Goal: Task Accomplishment & Management: Manage account settings

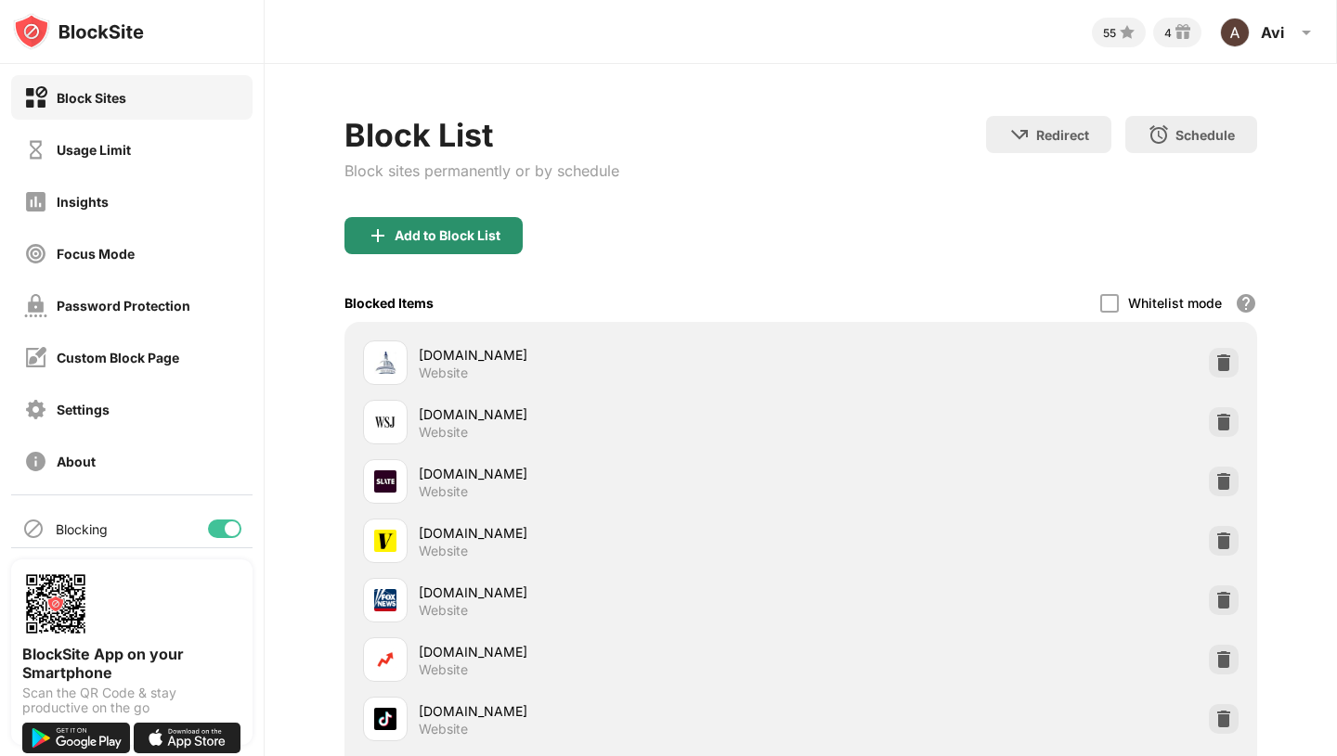
click at [462, 231] on div "Add to Block List" at bounding box center [447, 235] width 106 height 15
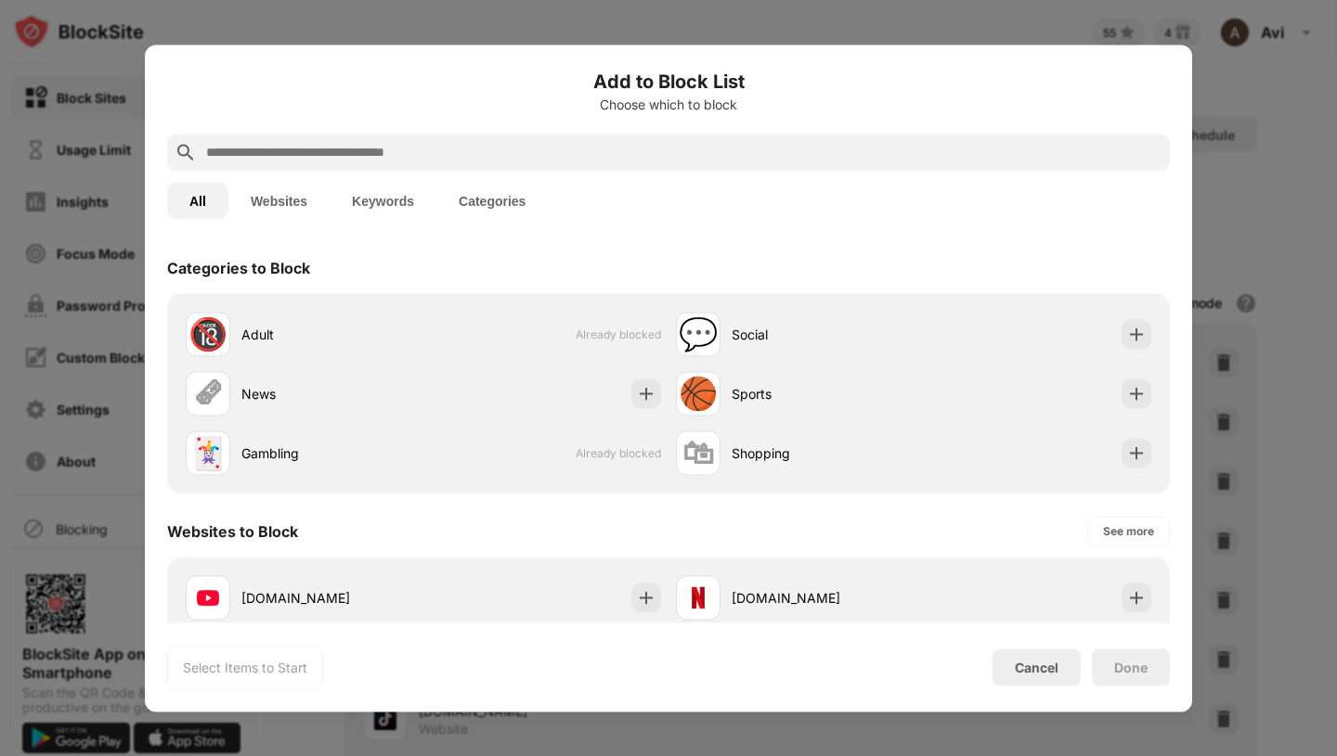
click at [513, 205] on button "Categories" at bounding box center [491, 200] width 111 height 37
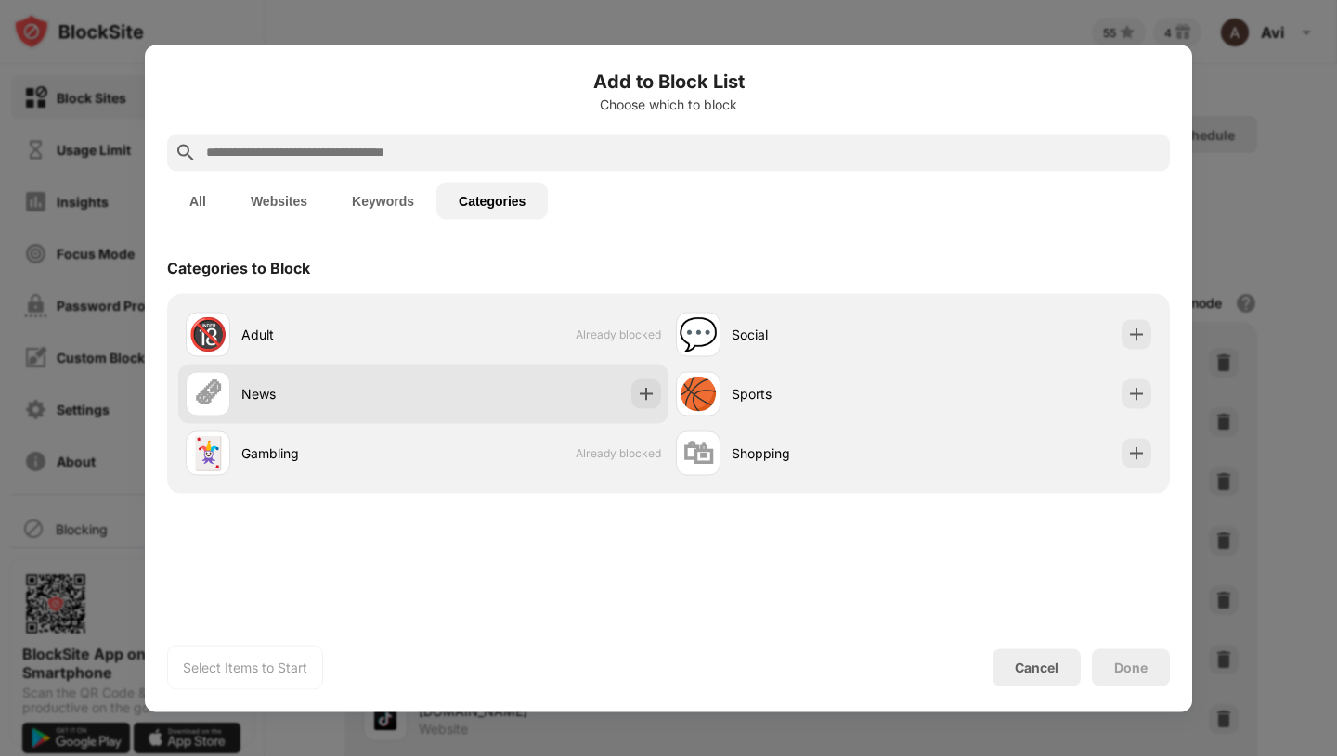
click at [252, 403] on div "🗞 News" at bounding box center [305, 393] width 238 height 45
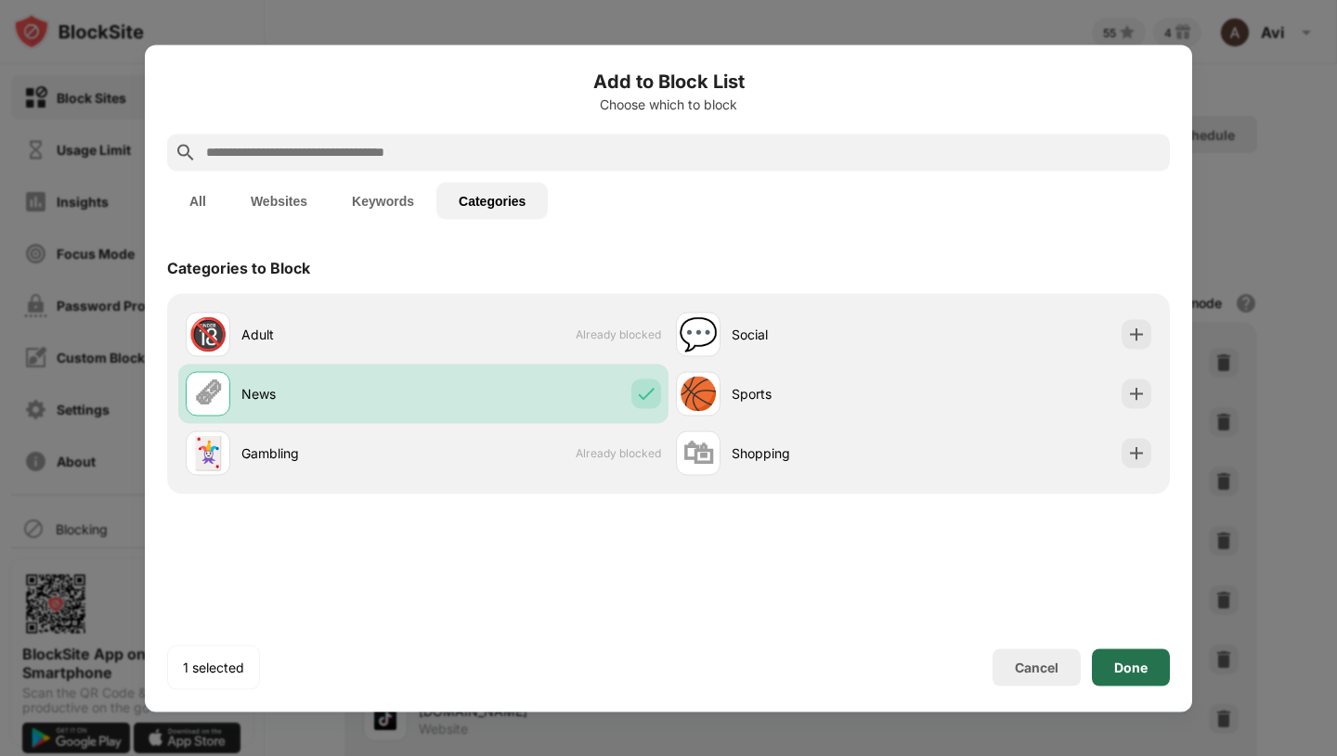
click at [1135, 666] on div "Done" at bounding box center [1130, 667] width 33 height 15
